Goal: Task Accomplishment & Management: Use online tool/utility

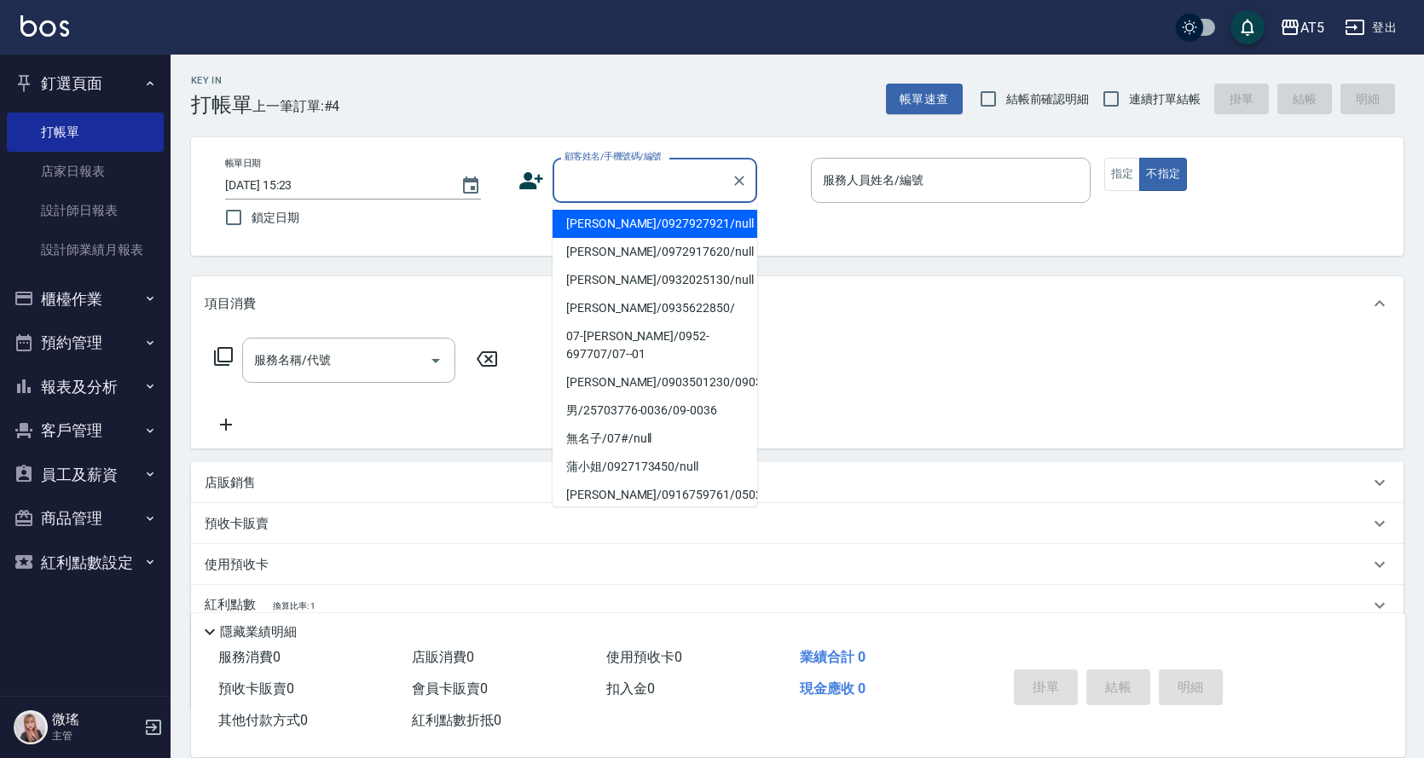
click at [636, 168] on div "顧客姓名/手機號碼/編號 顧客姓名/手機號碼/編號" at bounding box center [655, 180] width 205 height 45
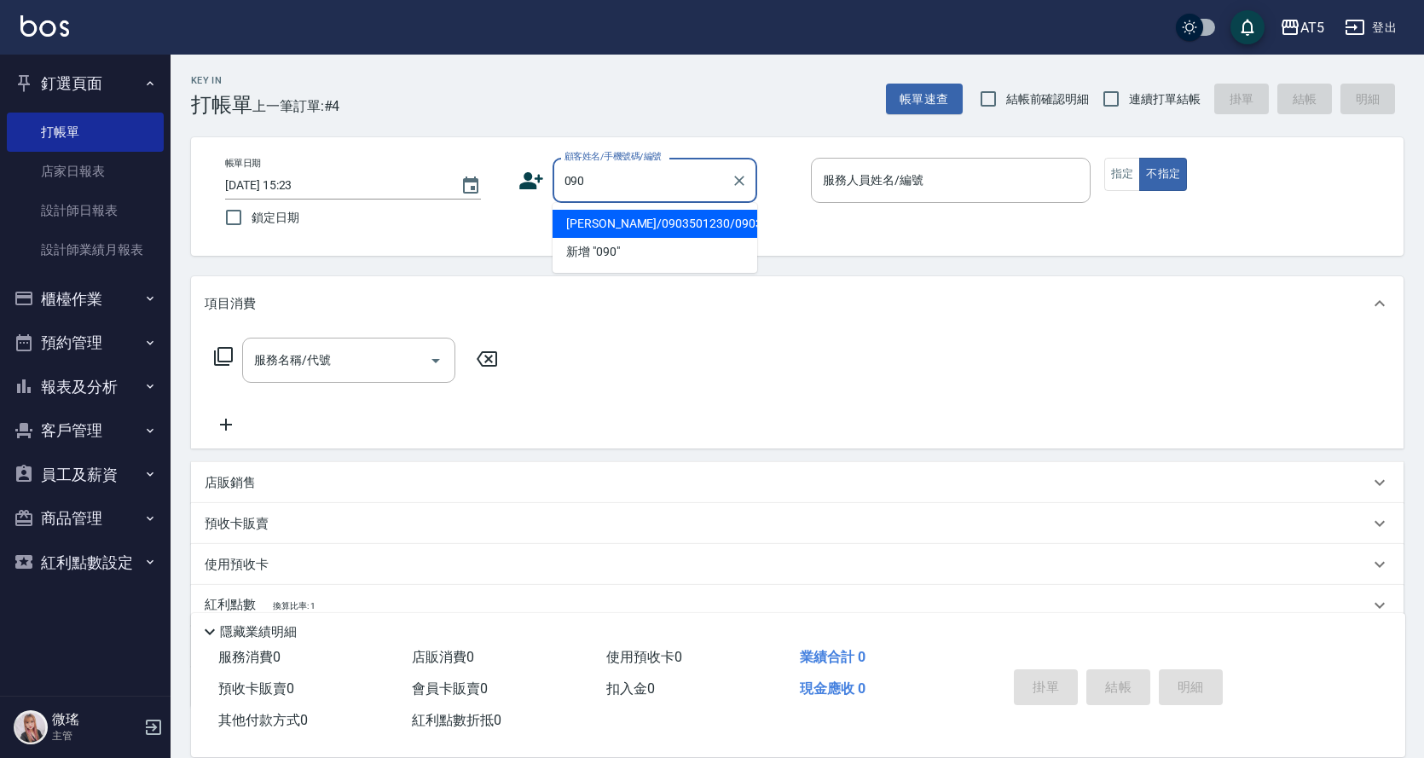
click at [606, 186] on input "090" at bounding box center [642, 180] width 164 height 30
drag, startPoint x: 582, startPoint y: 178, endPoint x: 598, endPoint y: 186, distance: 17.2
click at [578, 179] on input "090" at bounding box center [642, 180] width 164 height 30
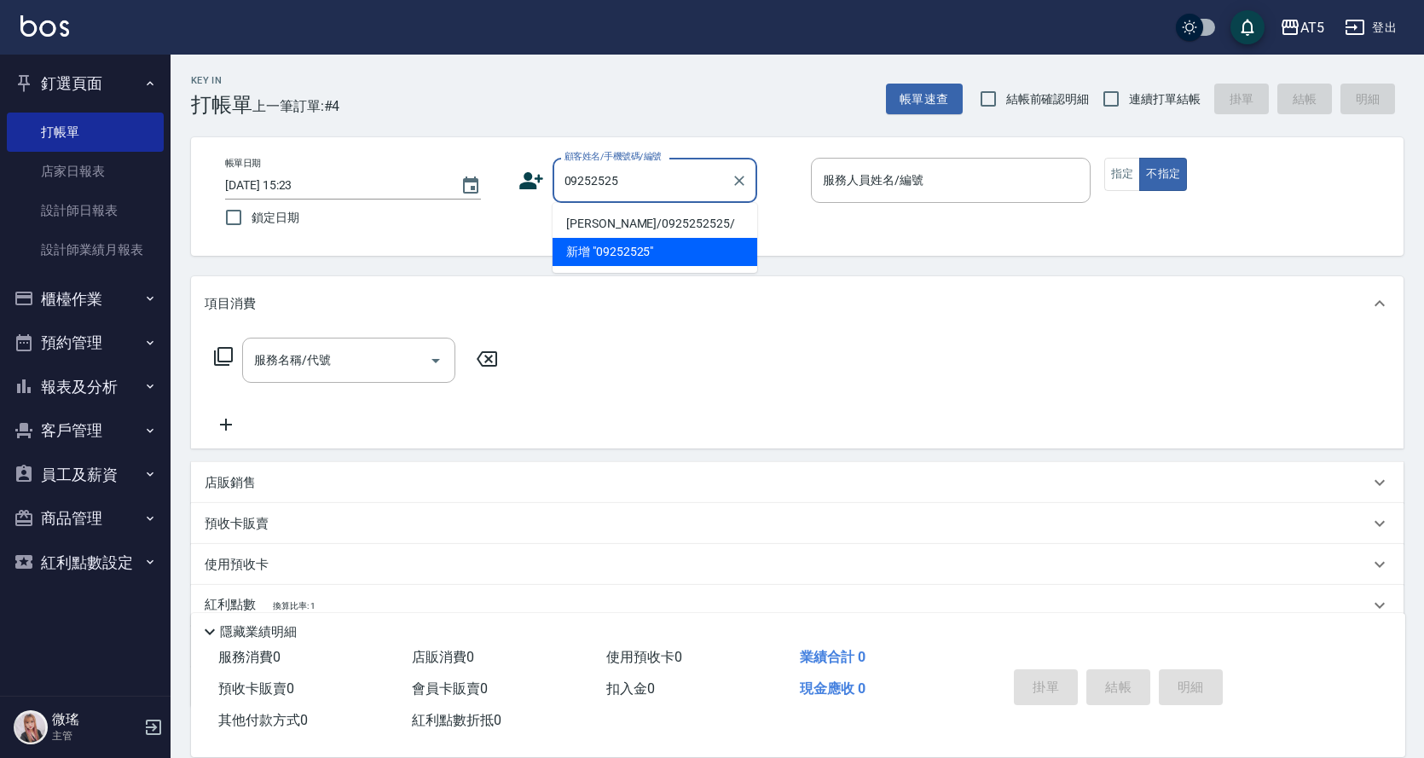
click at [640, 222] on li "[PERSON_NAME]/0925252525/" at bounding box center [655, 224] width 205 height 28
type input "[PERSON_NAME]/0925252525/"
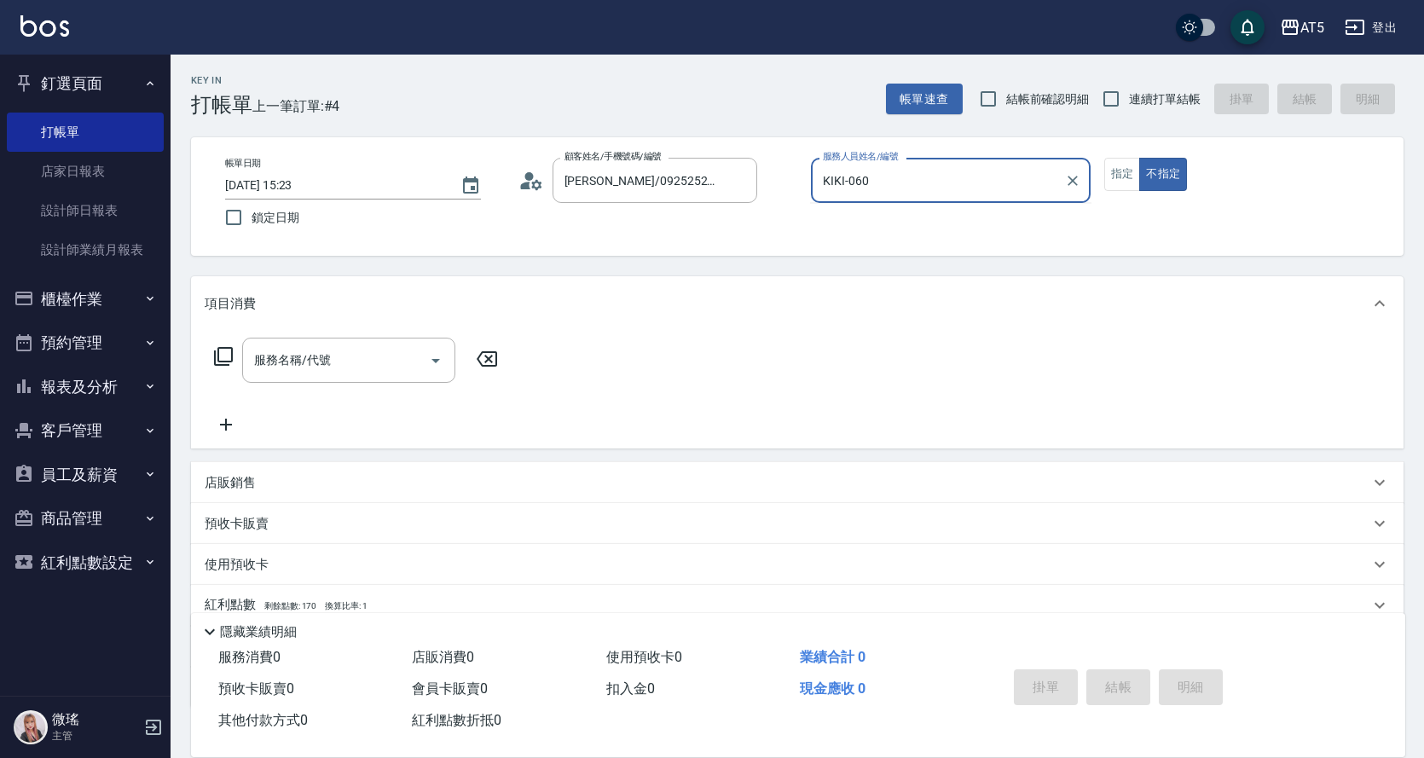
type input "KIKI-06"
click at [1139, 158] on button "不指定" at bounding box center [1163, 174] width 48 height 33
type button "false"
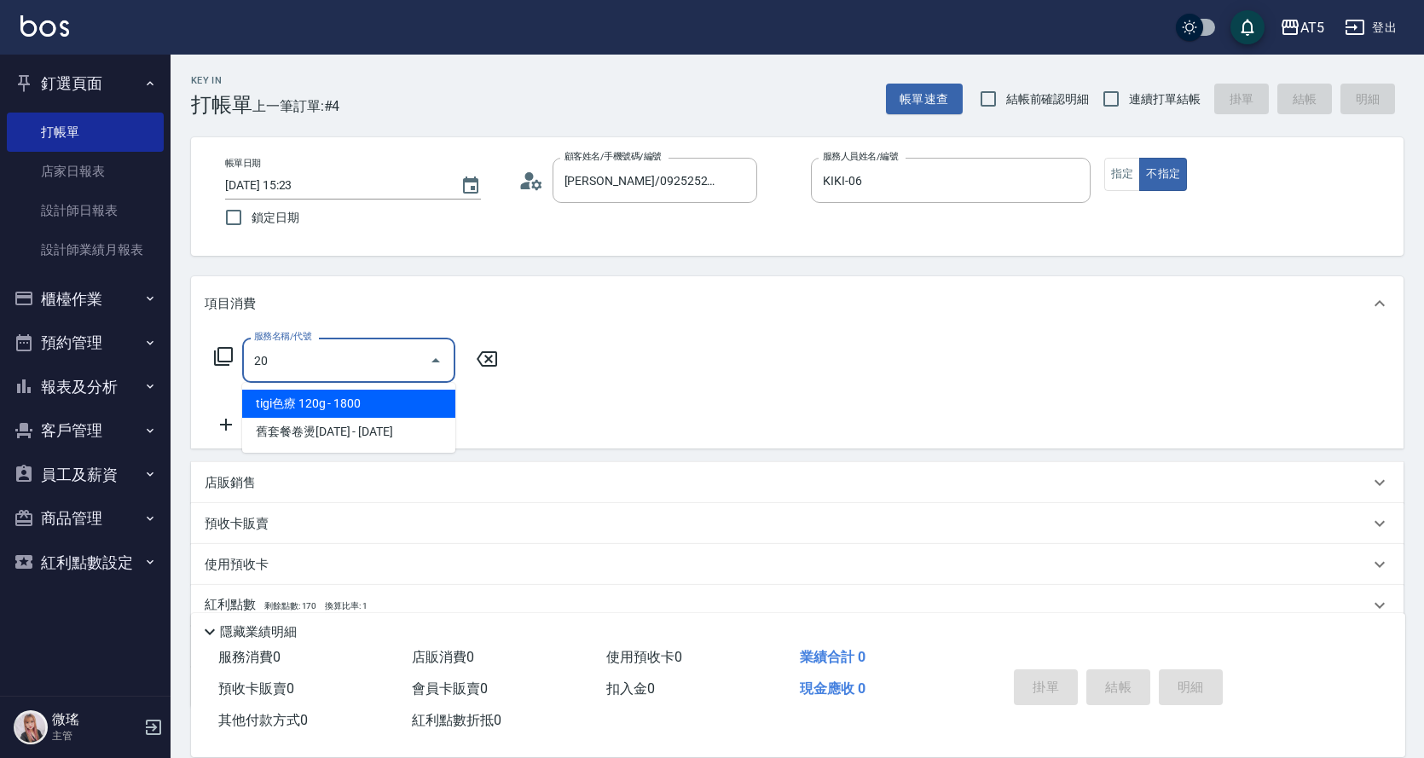
type input "201"
type input "30"
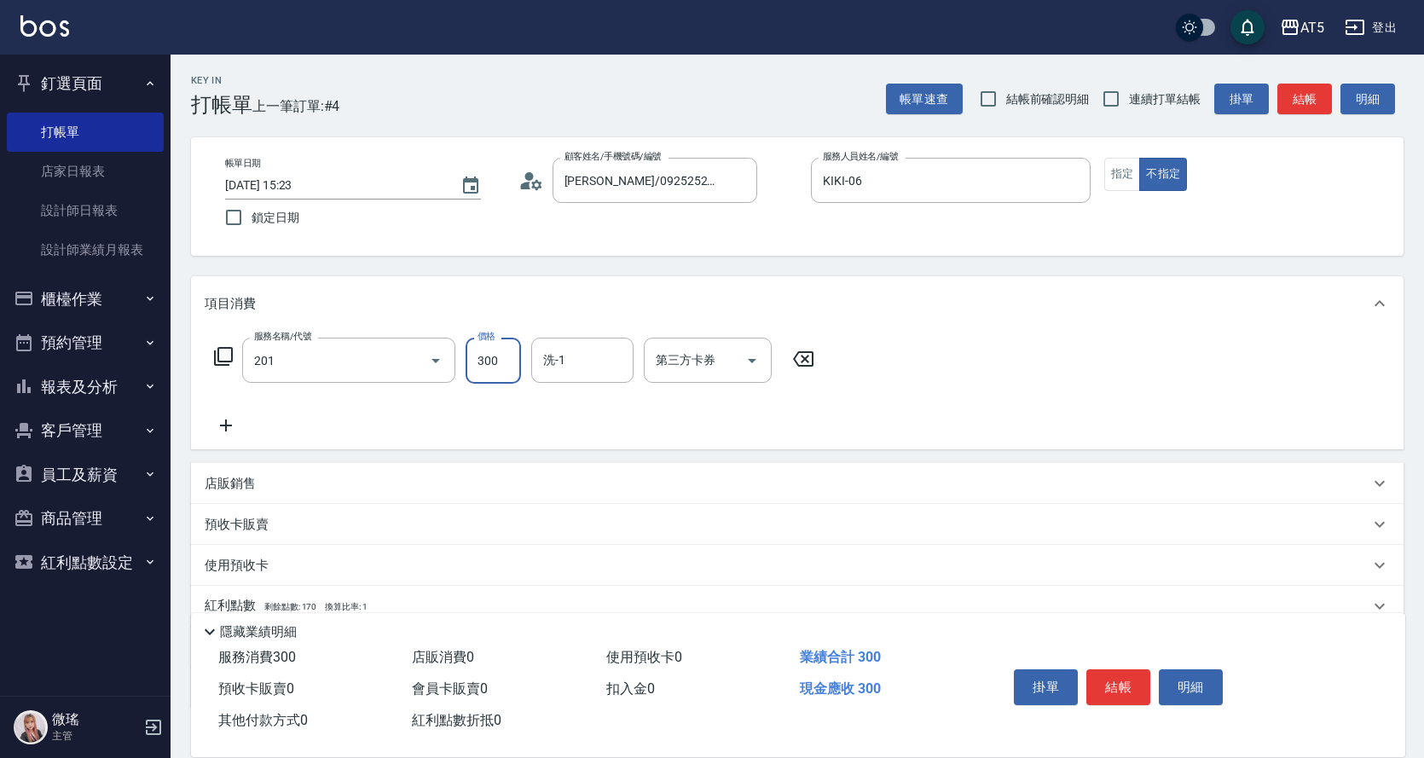
type input "洗髮(201)"
click at [1114, 181] on button "指定" at bounding box center [1122, 174] width 37 height 33
click at [559, 365] on input "洗-1" at bounding box center [582, 360] width 87 height 30
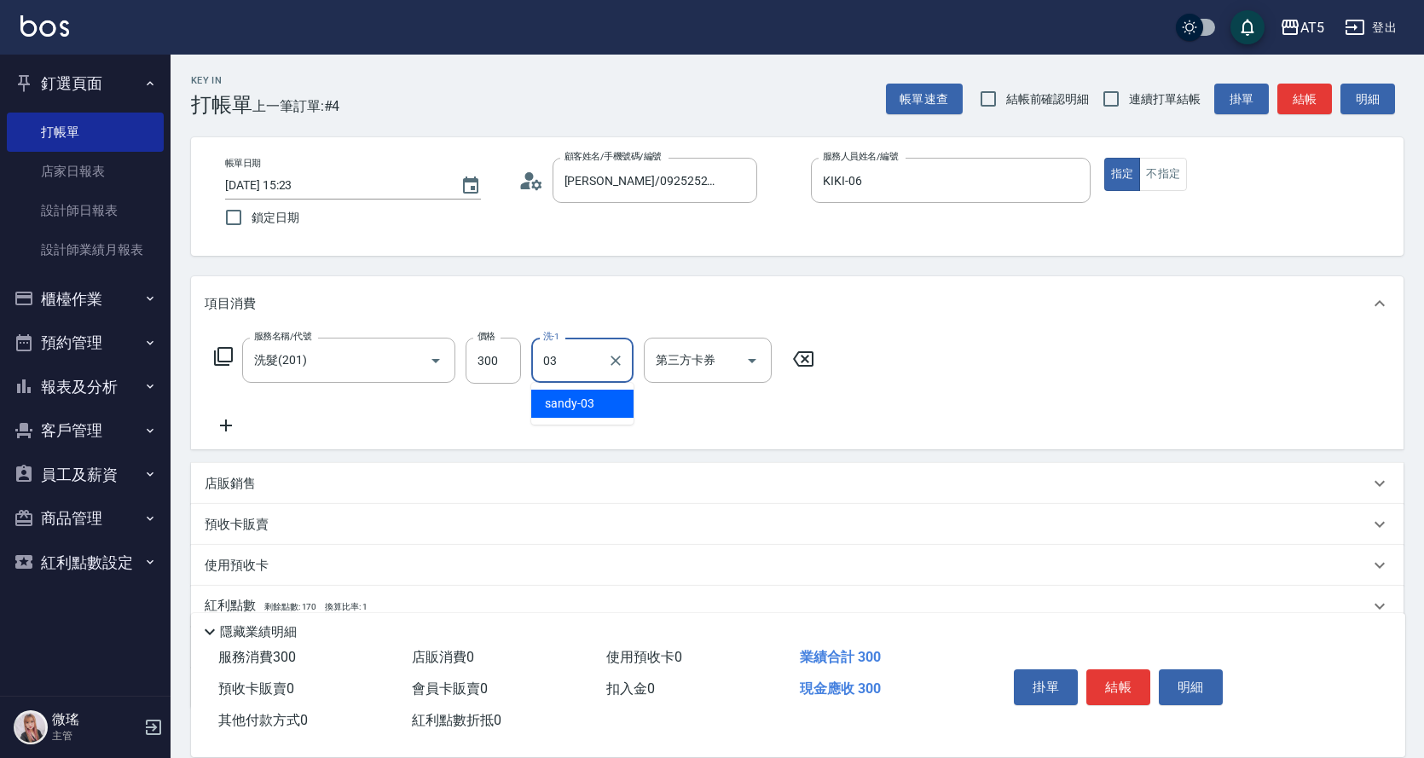
type input "sandy-03"
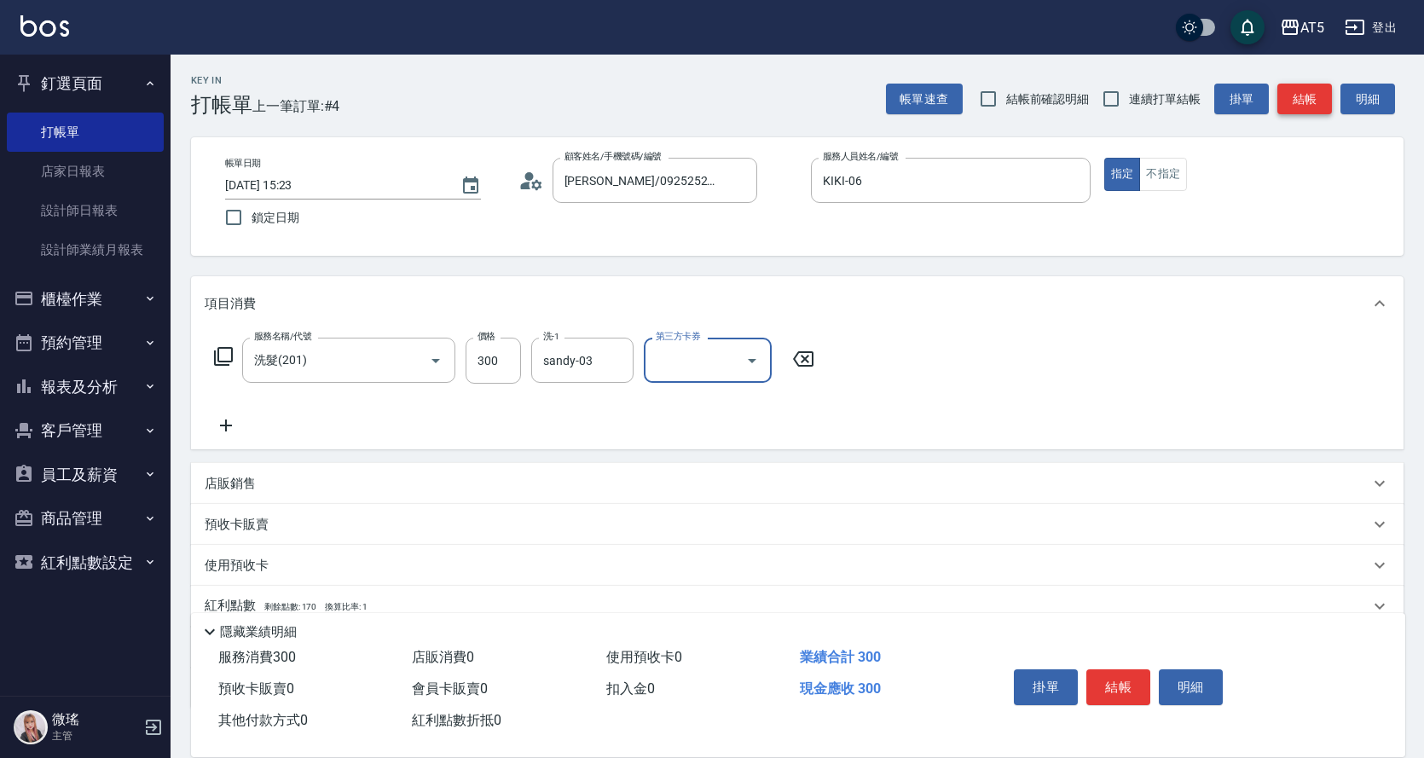
click at [1304, 97] on button "結帳" at bounding box center [1304, 100] width 55 height 32
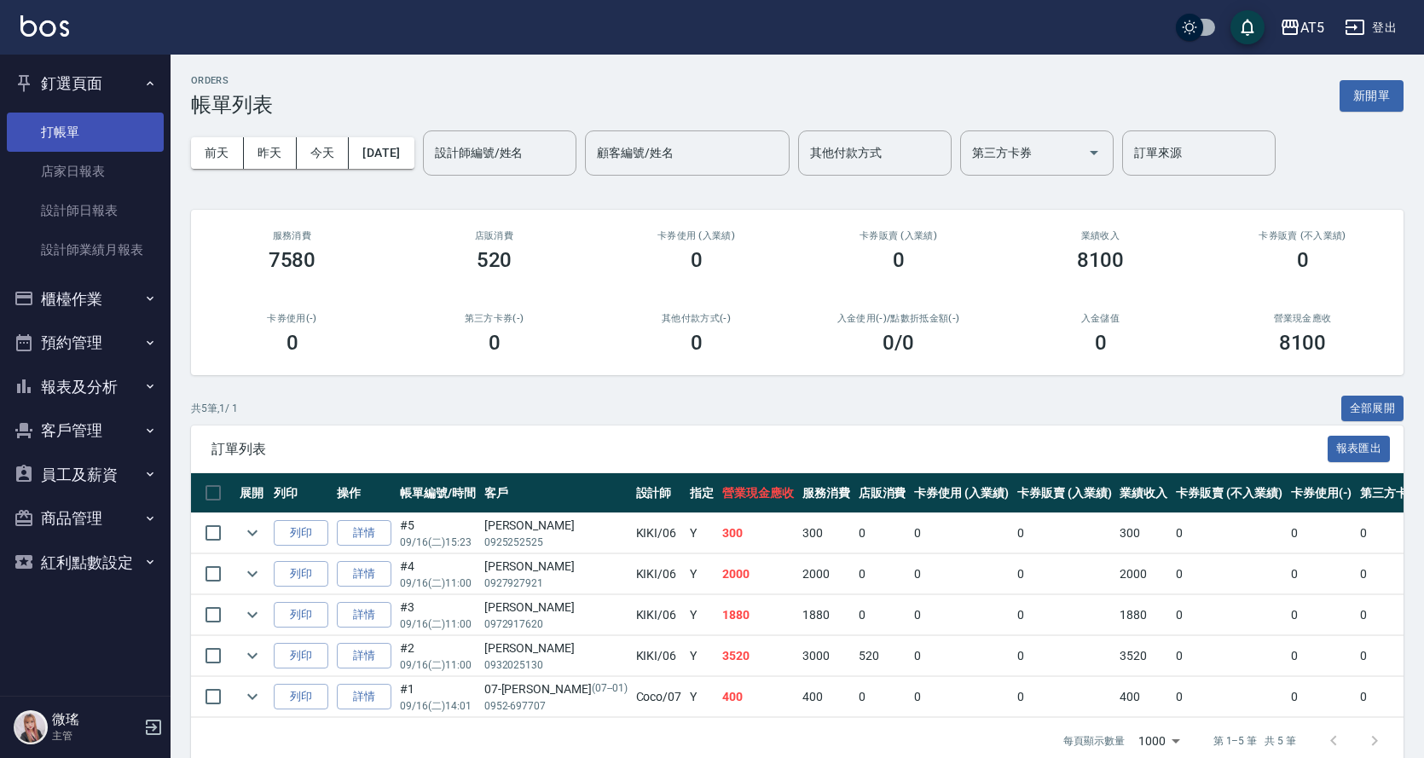
click at [67, 140] on link "打帳單" at bounding box center [85, 132] width 157 height 39
